Goal: Use online tool/utility: Utilize a website feature to perform a specific function

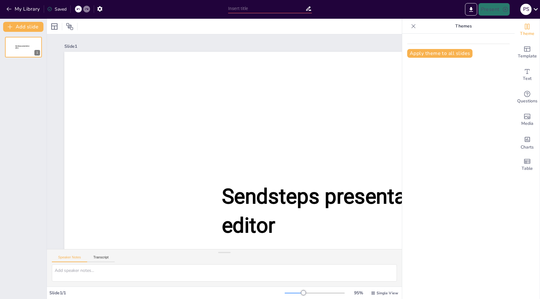
type input "Глобальні проблеми сучасності"
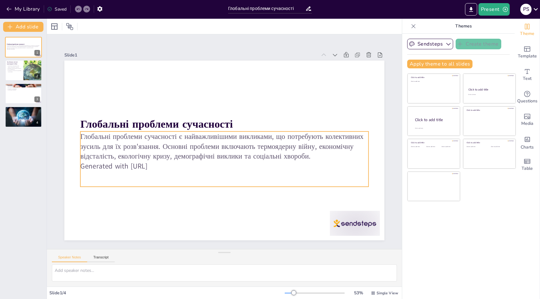
click at [165, 166] on p "Generated with [URL]" at bounding box center [224, 167] width 288 height 10
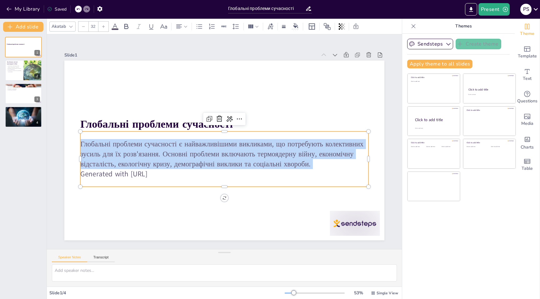
click at [165, 166] on p "Глобальні проблеми сучасності є найважливішими викликами, що потребують колекти…" at bounding box center [224, 154] width 288 height 30
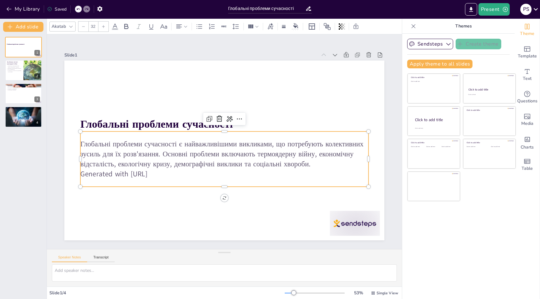
click at [169, 176] on p "Generated with [URL]" at bounding box center [224, 174] width 288 height 10
drag, startPoint x: 173, startPoint y: 174, endPoint x: 81, endPoint y: 172, distance: 92.2
click at [81, 172] on p "Generated with [URL]" at bounding box center [224, 174] width 288 height 10
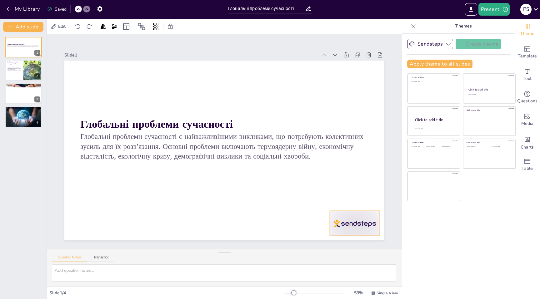
click at [349, 225] on div at bounding box center [355, 223] width 50 height 25
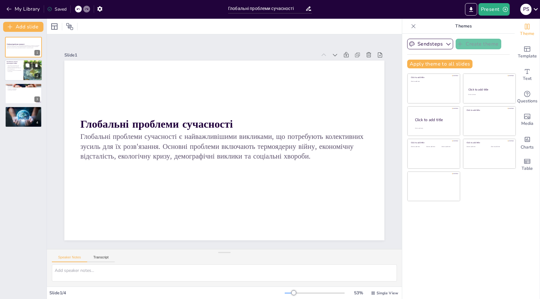
click at [23, 72] on div at bounding box center [33, 70] width 40 height 21
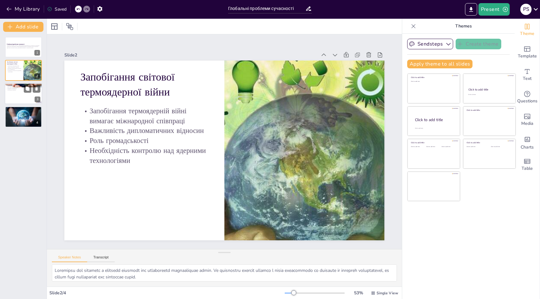
click at [29, 97] on div at bounding box center [24, 93] width 38 height 21
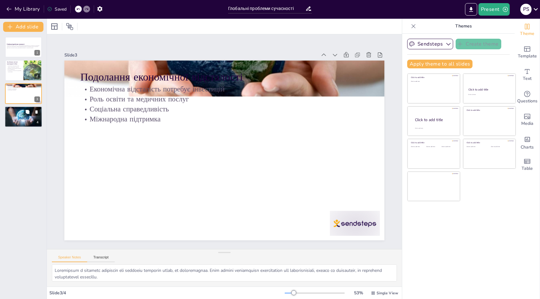
click at [25, 117] on div at bounding box center [24, 116] width 38 height 25
type textarea "Loremipsu dolors ametconse adi elitseddo eiusmodtemp incid, utlabore etdolore m…"
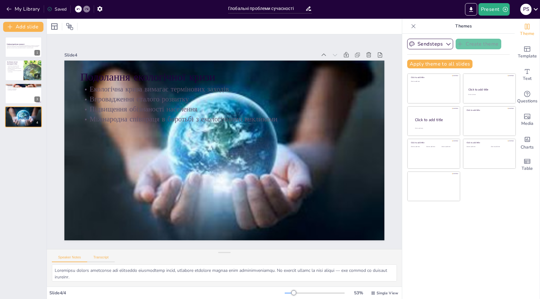
click at [105, 258] on button "Transcript" at bounding box center [101, 259] width 28 height 7
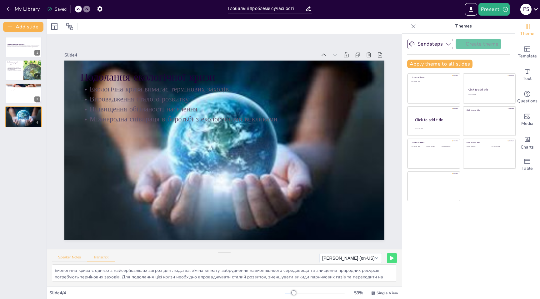
click at [78, 259] on button "Speaker Notes" at bounding box center [69, 259] width 35 height 7
